Goal: Information Seeking & Learning: Check status

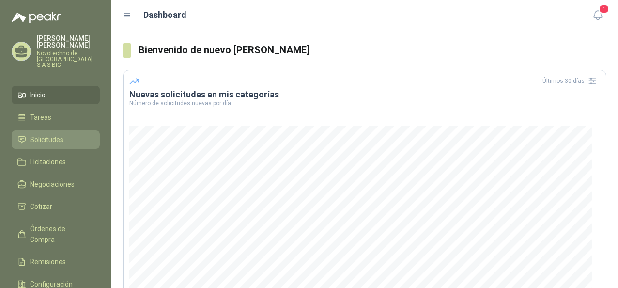
click at [46, 134] on link "Solicitudes" at bounding box center [56, 139] width 88 height 18
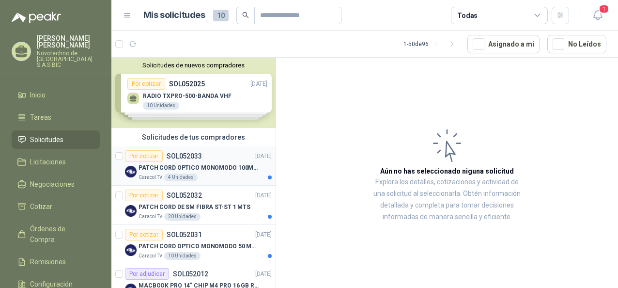
click at [202, 175] on div "Caracol TV 4 Unidades" at bounding box center [204, 177] width 133 height 8
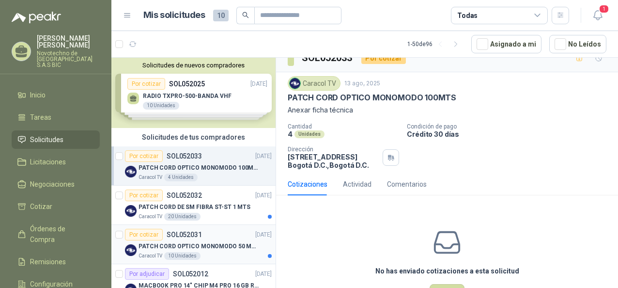
scroll to position [46, 0]
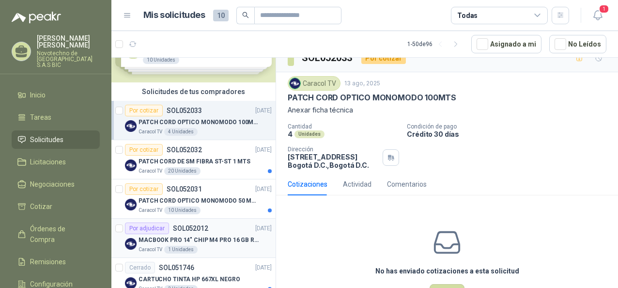
click at [202, 239] on p "MACBOOK PRO 14" CHIP M4 PRO 16 GB RAM 1TB" at bounding box center [198, 239] width 121 height 9
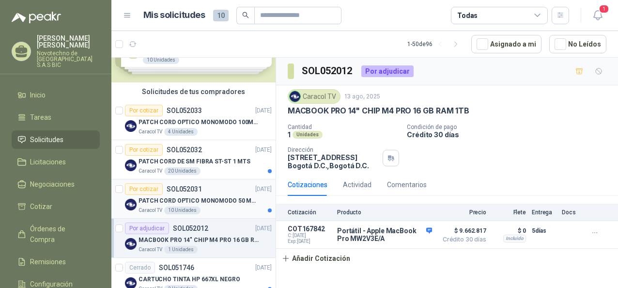
click at [203, 202] on p "PATCH CORD OPTICO MONOMODO 50 MTS" at bounding box center [198, 200] width 121 height 9
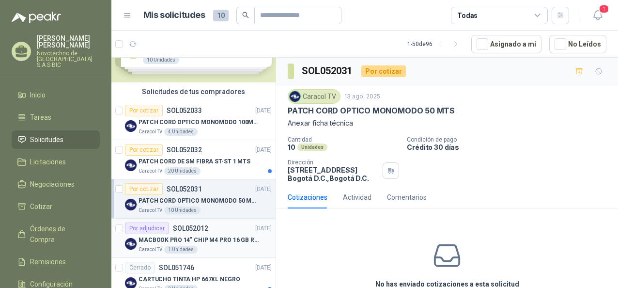
click at [169, 237] on p "MACBOOK PRO 14" CHIP M4 PRO 16 GB RAM 1TB" at bounding box center [198, 239] width 121 height 9
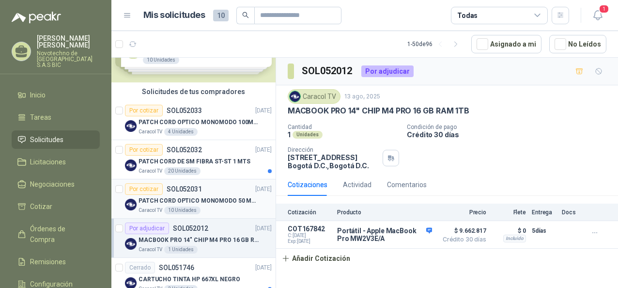
click at [221, 202] on p "PATCH CORD OPTICO MONOMODO 50 MTS" at bounding box center [198, 200] width 121 height 9
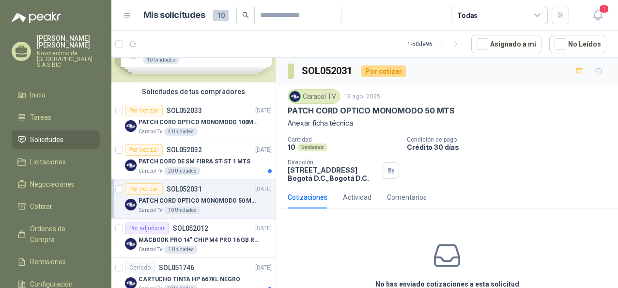
drag, startPoint x: 328, startPoint y: 96, endPoint x: 286, endPoint y: 117, distance: 47.2
click at [286, 117] on div "Caracol TV 13 ago, 2025 PATCH CORD OPTICO MONOMODO 50 MTS Anexar ficha técnica …" at bounding box center [447, 135] width 342 height 101
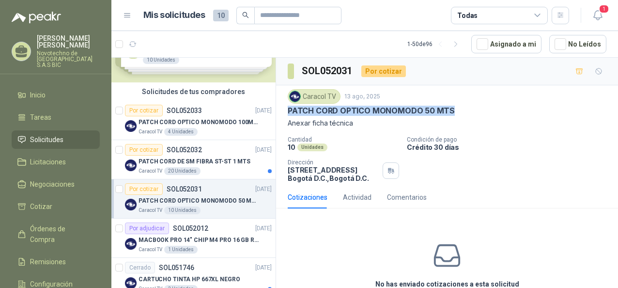
drag, startPoint x: 284, startPoint y: 108, endPoint x: 454, endPoint y: 112, distance: 170.5
click at [454, 112] on div "Caracol TV 13 ago, 2025 PATCH CORD OPTICO MONOMODO 50 MTS Anexar ficha técnica …" at bounding box center [447, 135] width 342 height 101
copy p "PATCH CORD OPTICO MONOMODO 50 MTS"
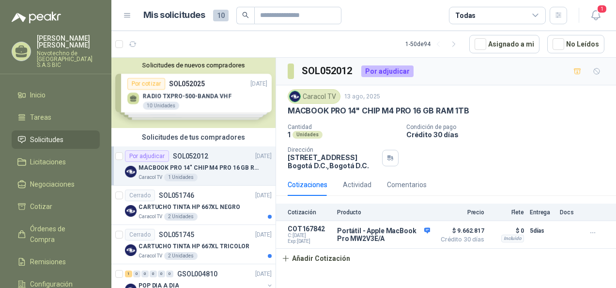
scroll to position [13, 0]
